Goal: Find specific page/section: Find specific page/section

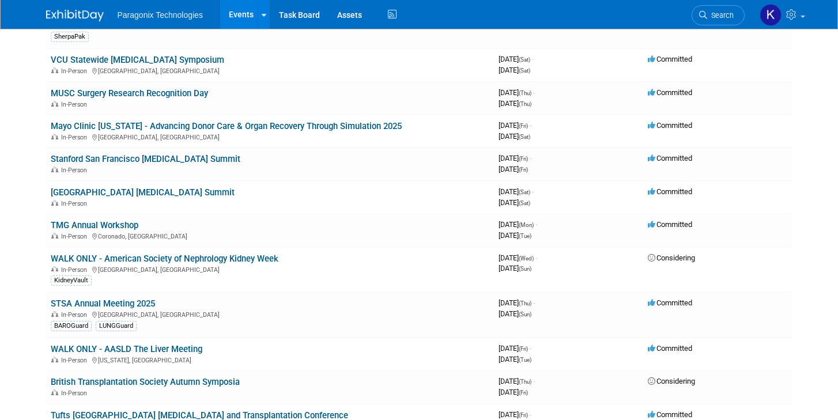
scroll to position [266, 0]
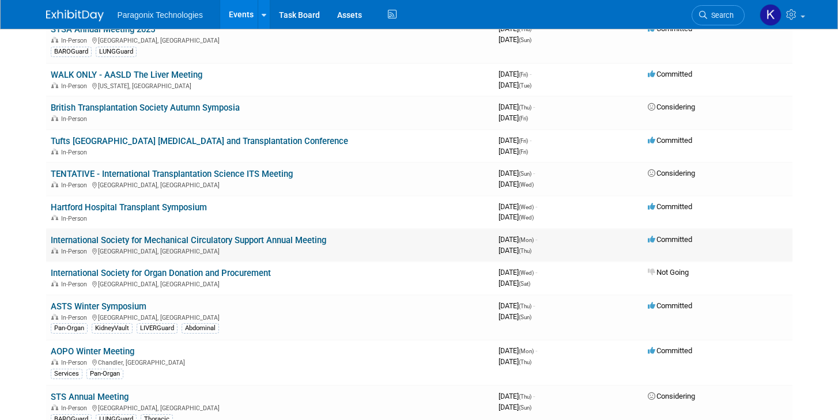
scroll to position [568, 0]
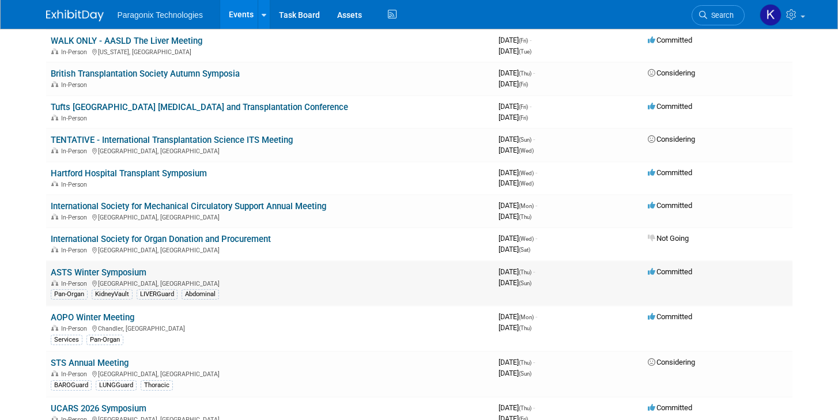
click at [161, 274] on td "ASTS Winter Symposium In-Person [GEOGRAPHIC_DATA], [GEOGRAPHIC_DATA] Pan-Organ …" at bounding box center [270, 284] width 448 height 46
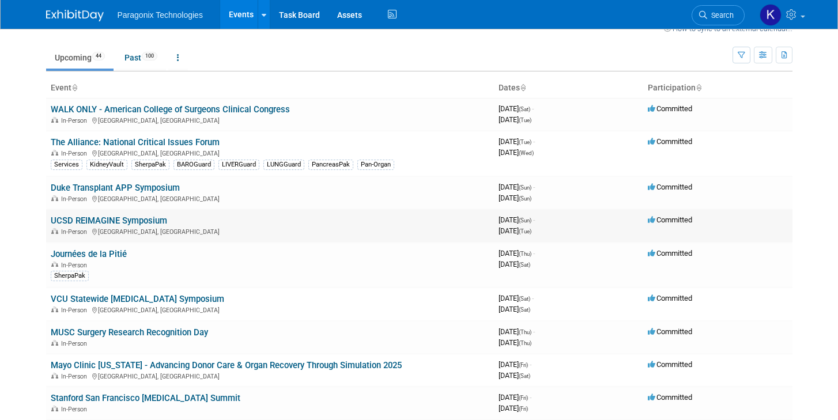
scroll to position [20, 0]
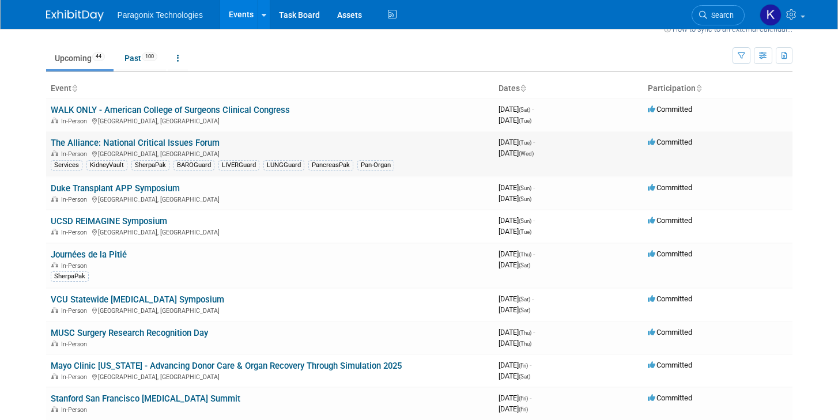
click at [135, 145] on link "The Alliance: National Critical Issues Forum" at bounding box center [135, 143] width 169 height 10
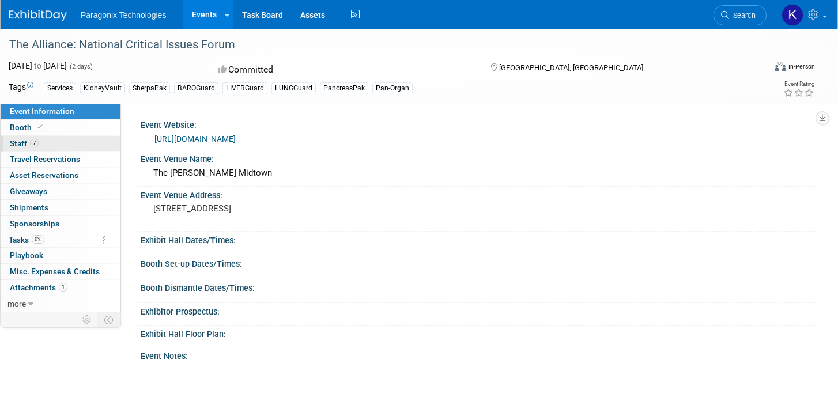
click at [22, 141] on span "Staff 7" at bounding box center [24, 143] width 29 height 9
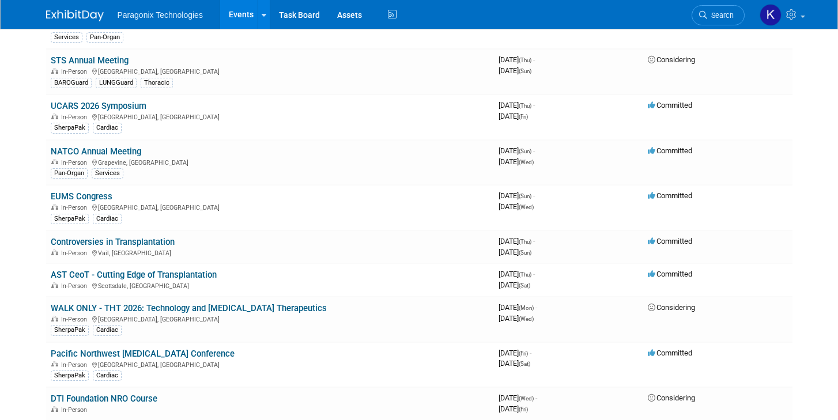
scroll to position [870, 0]
